Goal: Find specific page/section: Find specific page/section

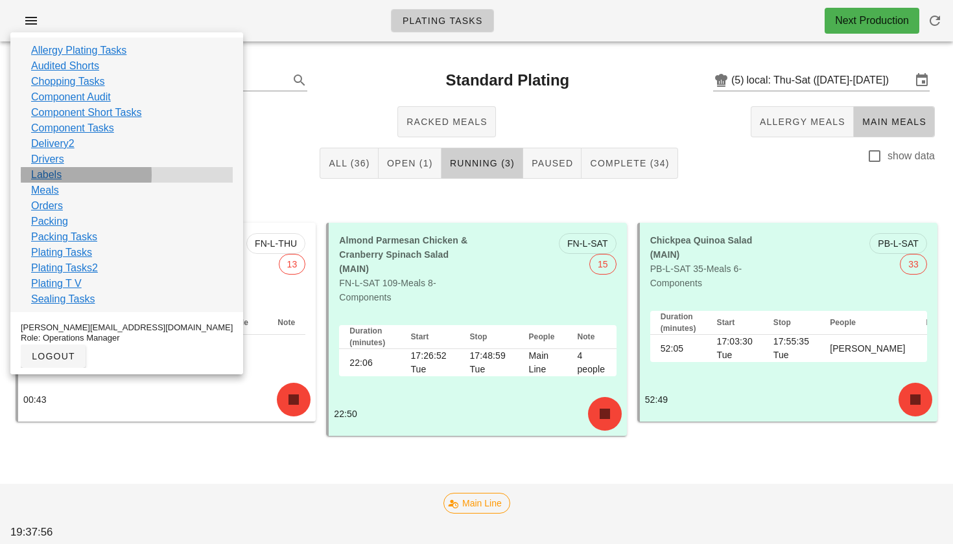
click at [58, 176] on link "Labels" at bounding box center [46, 175] width 30 height 16
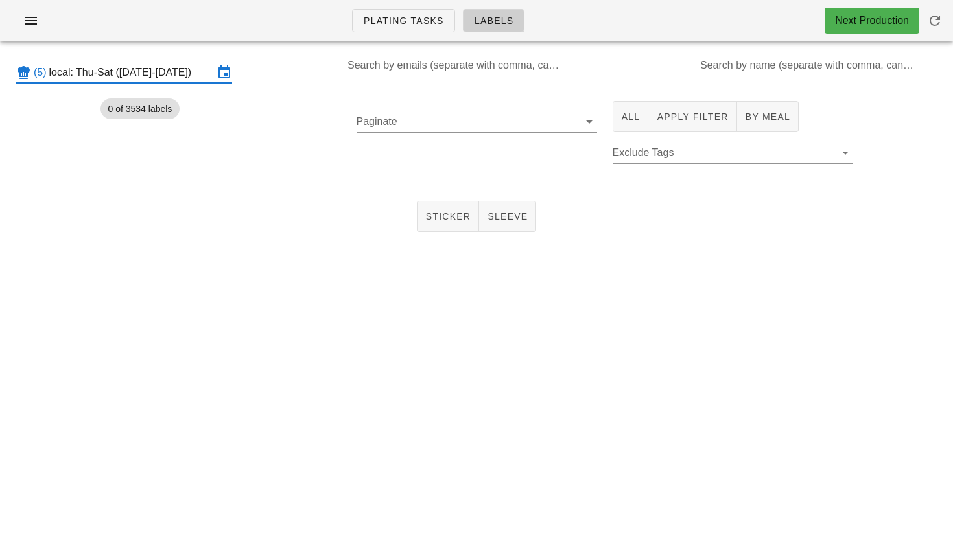
click at [142, 71] on input "local: Thu-Sat ([DATE]-[DATE])" at bounding box center [131, 72] width 165 height 21
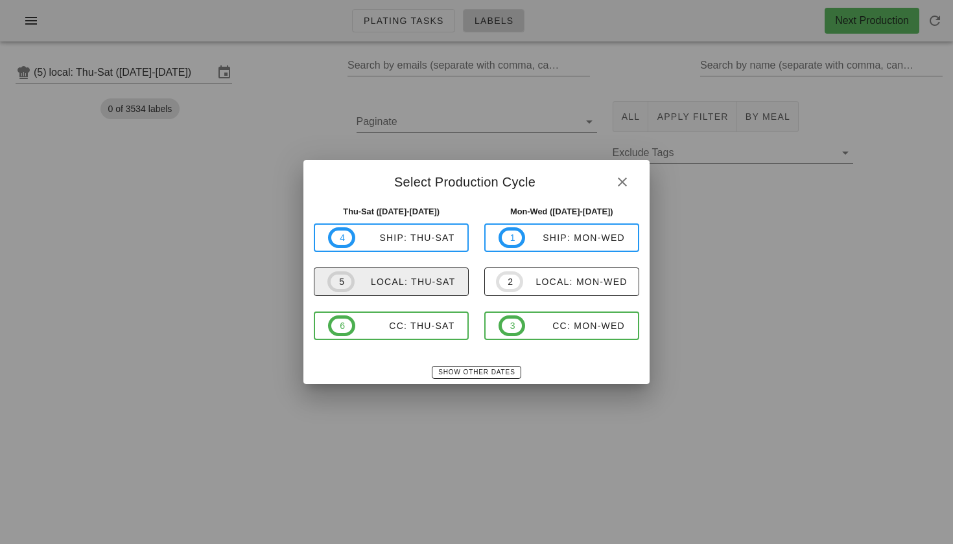
click at [379, 287] on div "local: Thu-Sat" at bounding box center [405, 282] width 101 height 10
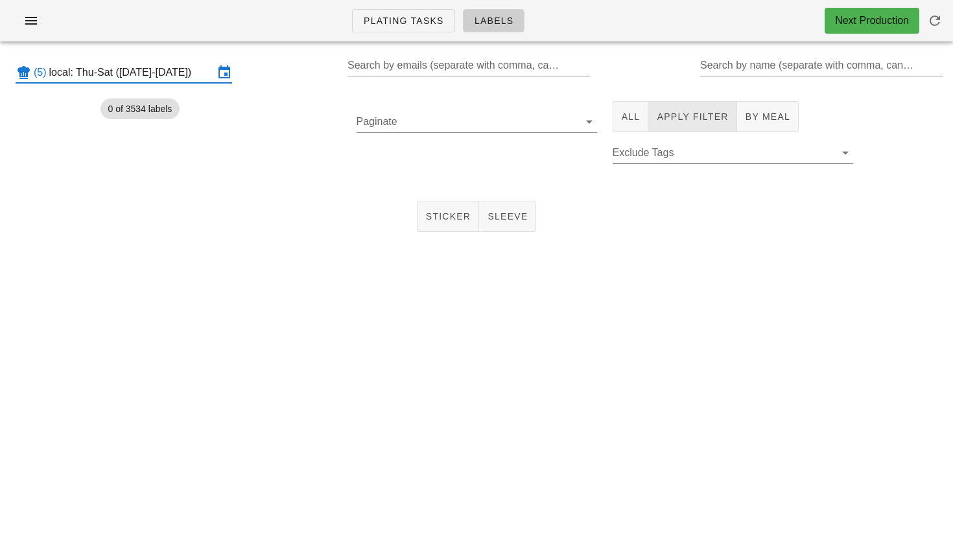
click at [648, 109] on button "Apply Filter" at bounding box center [692, 116] width 88 height 31
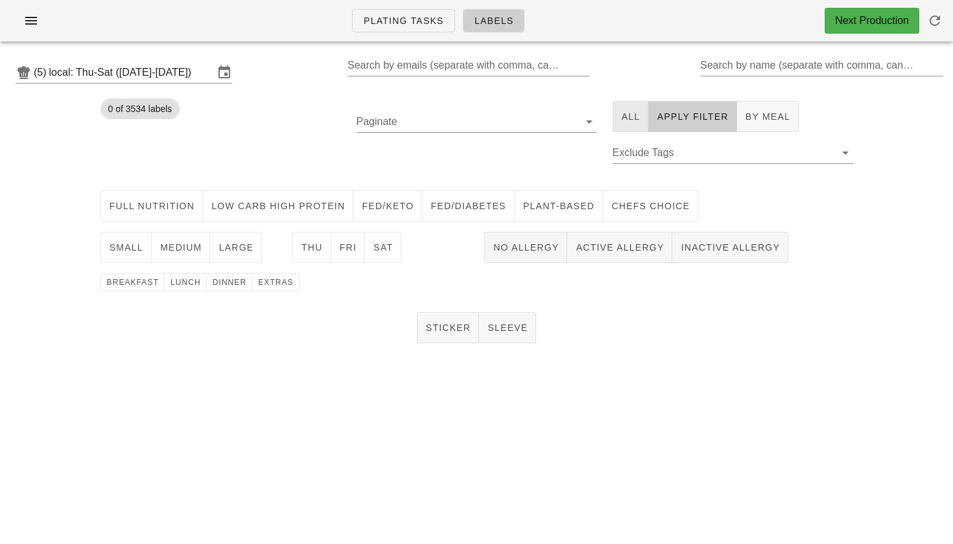
click at [631, 115] on span "All" at bounding box center [630, 116] width 19 height 10
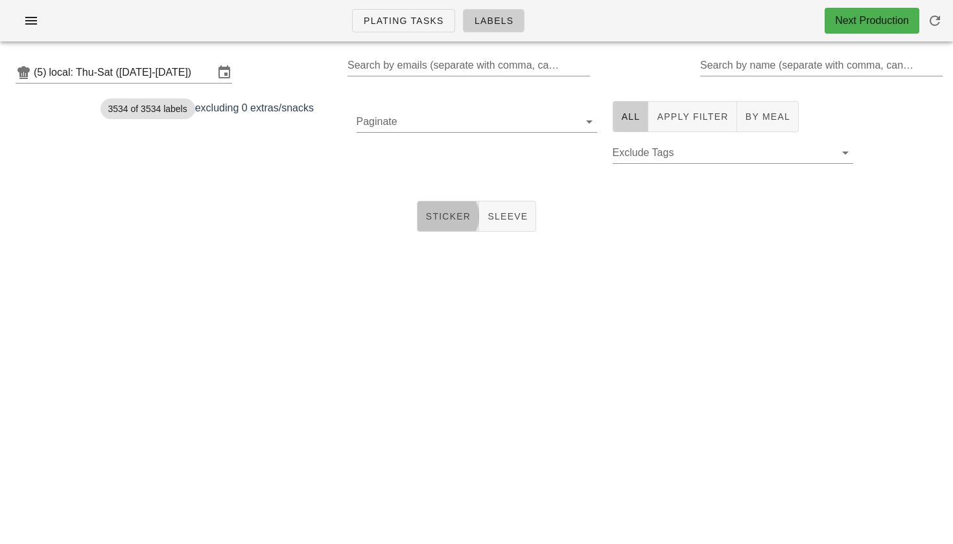
click at [451, 213] on span "Sticker" at bounding box center [448, 216] width 46 height 10
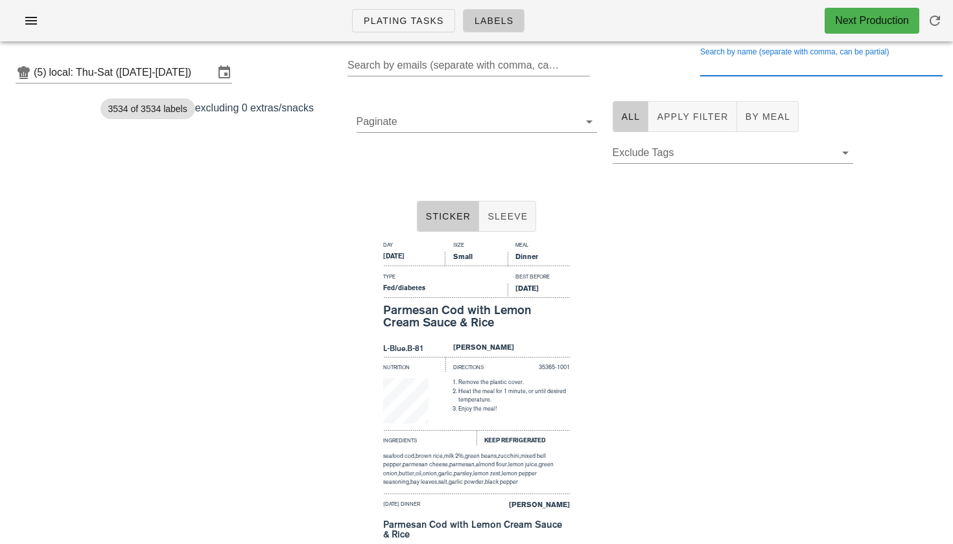
click at [759, 59] on div "Search by name (separate with comma, can be partial)" at bounding box center [820, 65] width 240 height 21
click at [697, 117] on span "Apply Filter" at bounding box center [692, 116] width 72 height 10
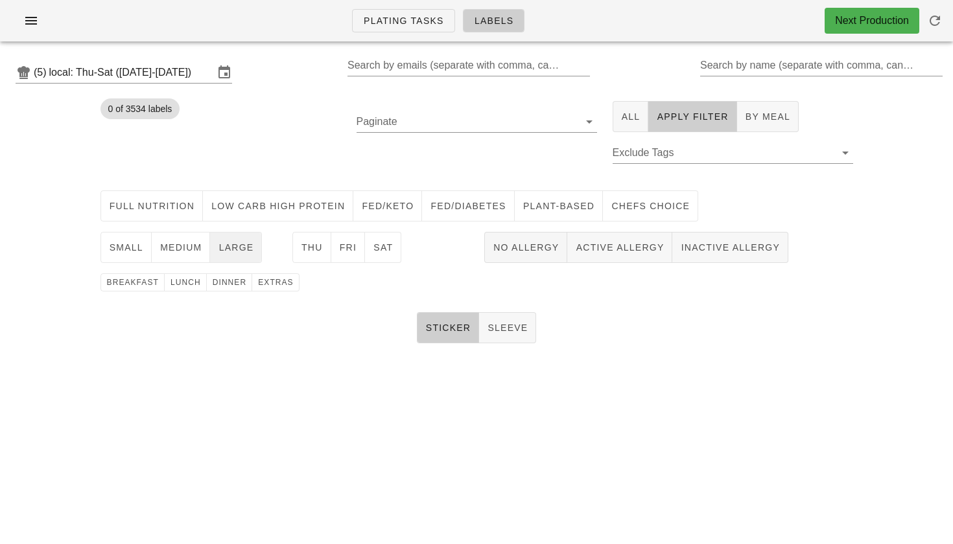
click at [234, 252] on span "large" at bounding box center [236, 247] width 36 height 10
click at [382, 252] on span "Sat" at bounding box center [383, 247] width 20 height 10
click at [166, 204] on span "Full Nutrition" at bounding box center [152, 206] width 86 height 10
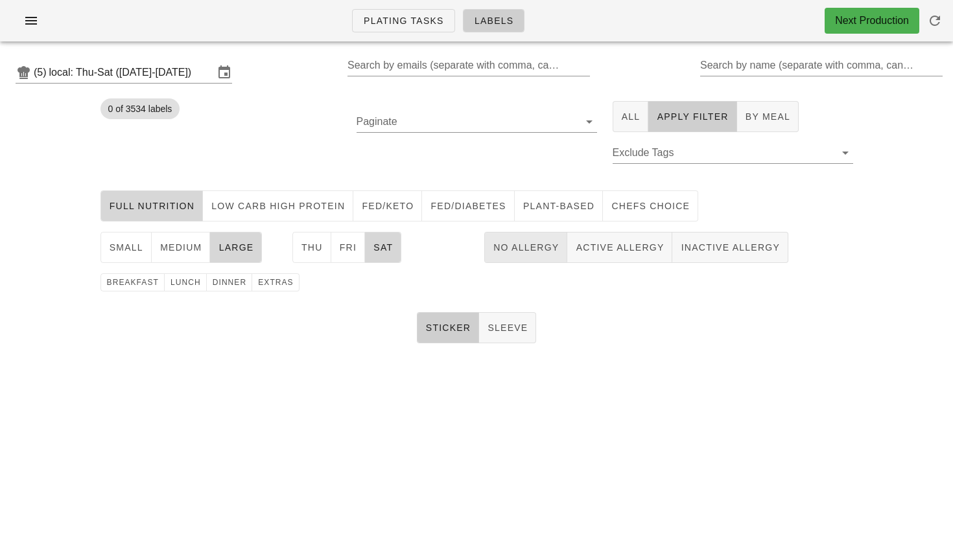
click at [511, 248] on span "No Allergy" at bounding box center [526, 247] width 66 height 10
click at [195, 282] on span "lunch" at bounding box center [185, 282] width 31 height 9
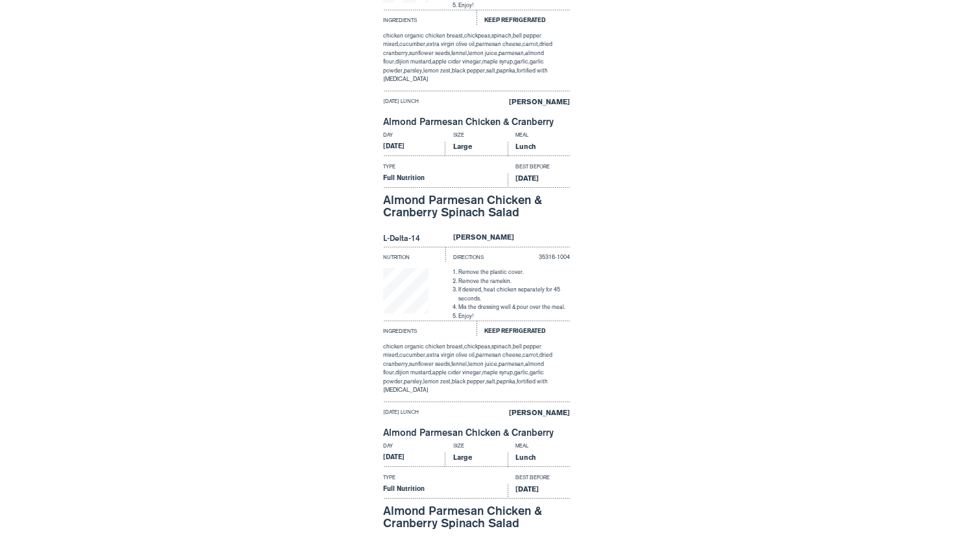
scroll to position [1156, 0]
